Goal: Check status: Check status

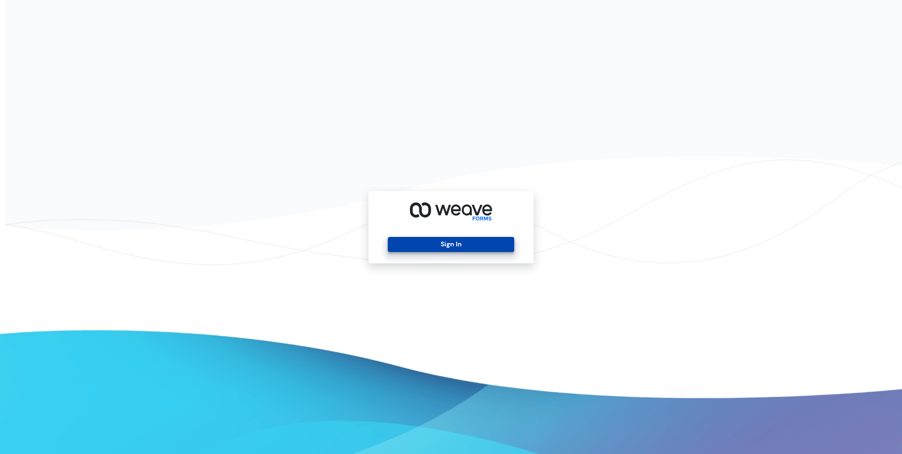
click at [425, 244] on button "Sign In" at bounding box center [451, 244] width 126 height 15
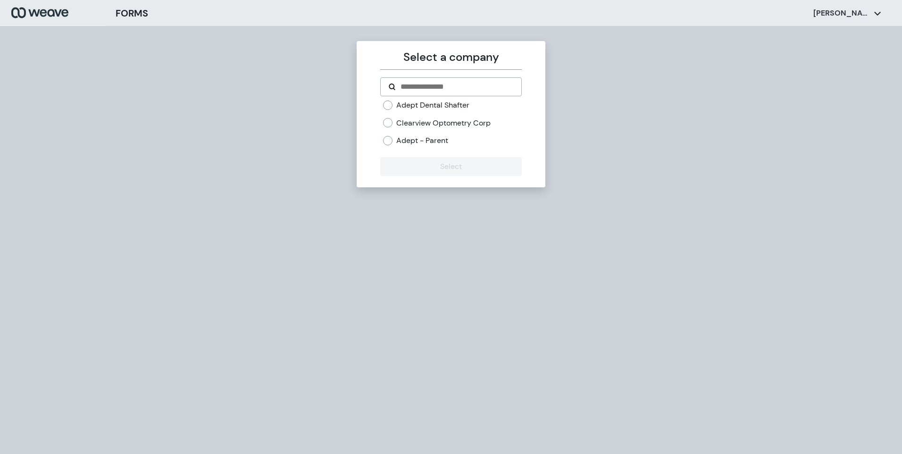
click at [433, 107] on label "Adept Dental Shafter" at bounding box center [432, 105] width 73 height 10
click at [450, 164] on button "Select" at bounding box center [450, 166] width 141 height 19
